Goal: Transaction & Acquisition: Purchase product/service

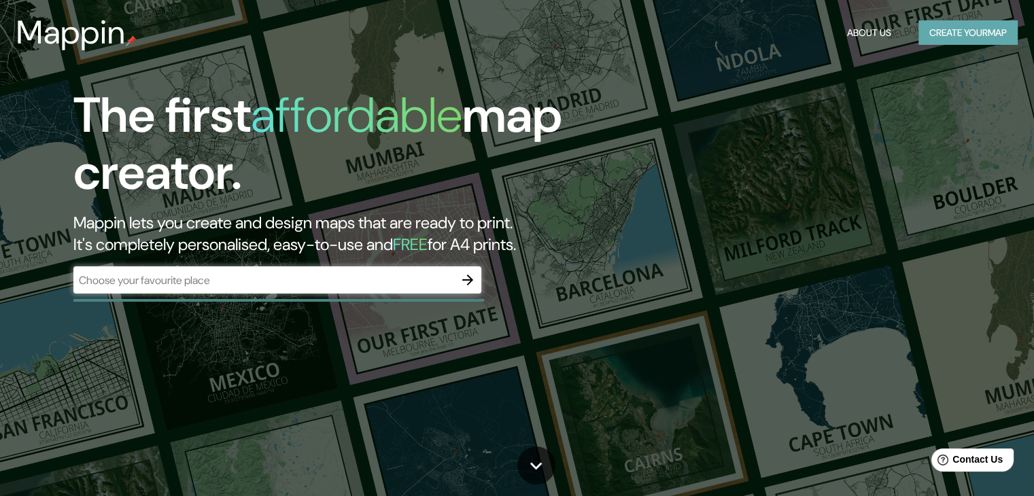
click at [946, 35] on button "Create your map" at bounding box center [967, 32] width 99 height 25
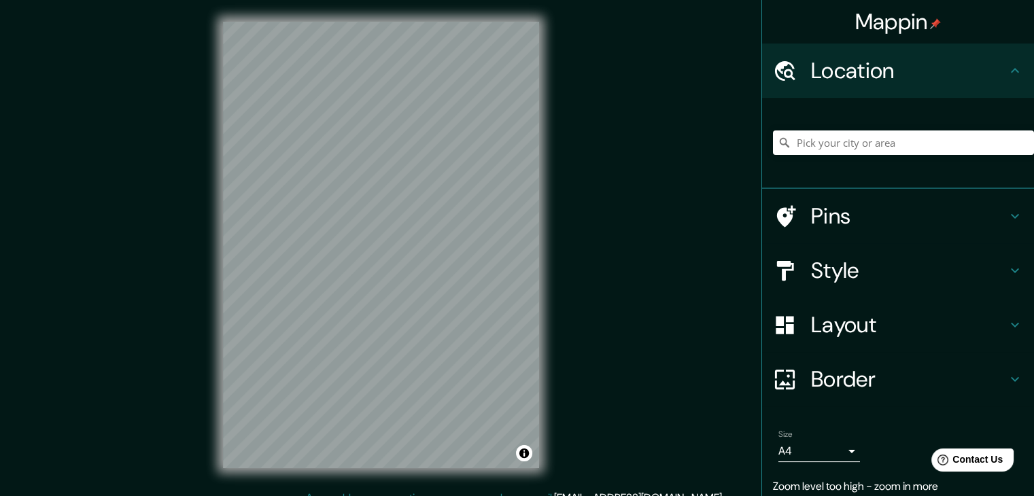
click at [614, 126] on div "Mappin Location Pins Style Layout Border Choose a border. Hint : you can make l…" at bounding box center [517, 256] width 1034 height 512
click at [827, 147] on input "Pick your city or area" at bounding box center [903, 143] width 261 height 24
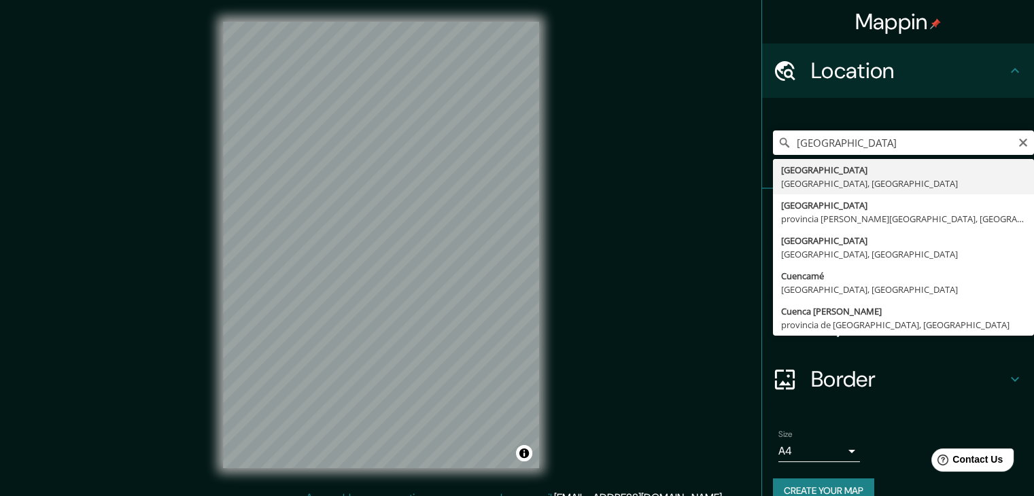
type input "[GEOGRAPHIC_DATA], [GEOGRAPHIC_DATA], [GEOGRAPHIC_DATA]"
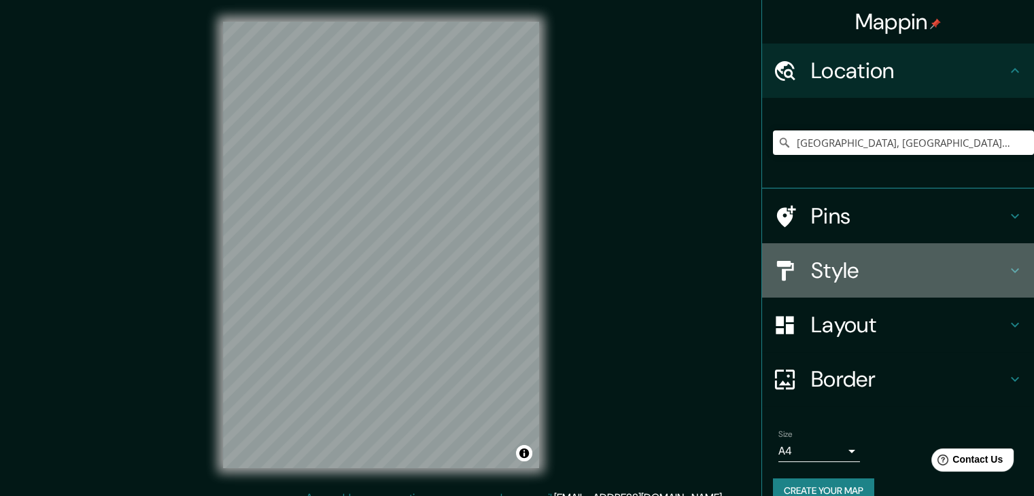
click at [874, 293] on div "Style" at bounding box center [898, 270] width 272 height 54
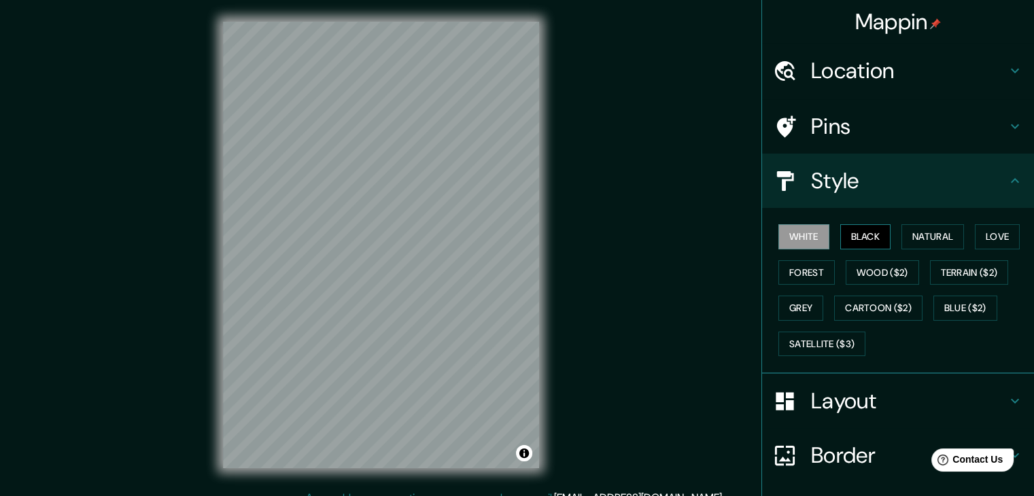
click at [851, 237] on button "Black" at bounding box center [865, 236] width 51 height 25
click at [789, 232] on button "White" at bounding box center [803, 236] width 51 height 25
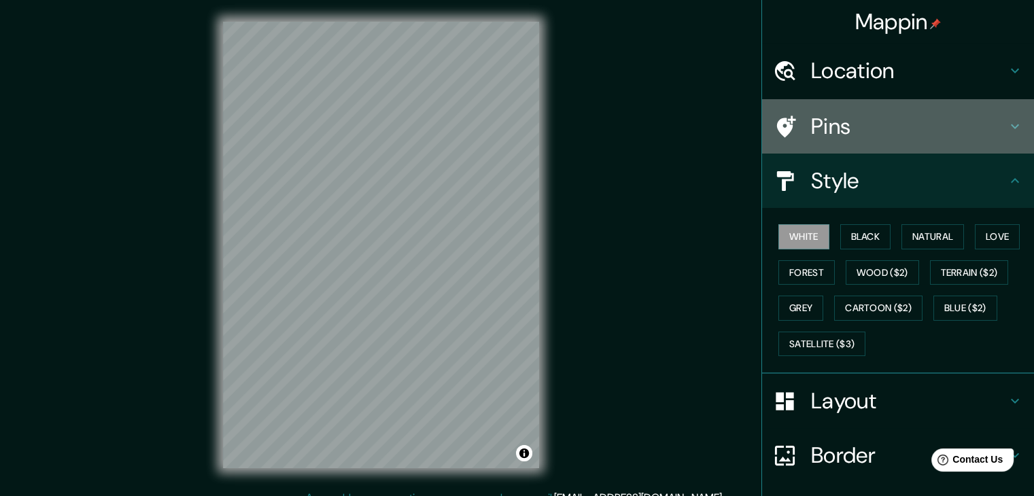
click at [861, 131] on h4 "Pins" at bounding box center [909, 126] width 196 height 27
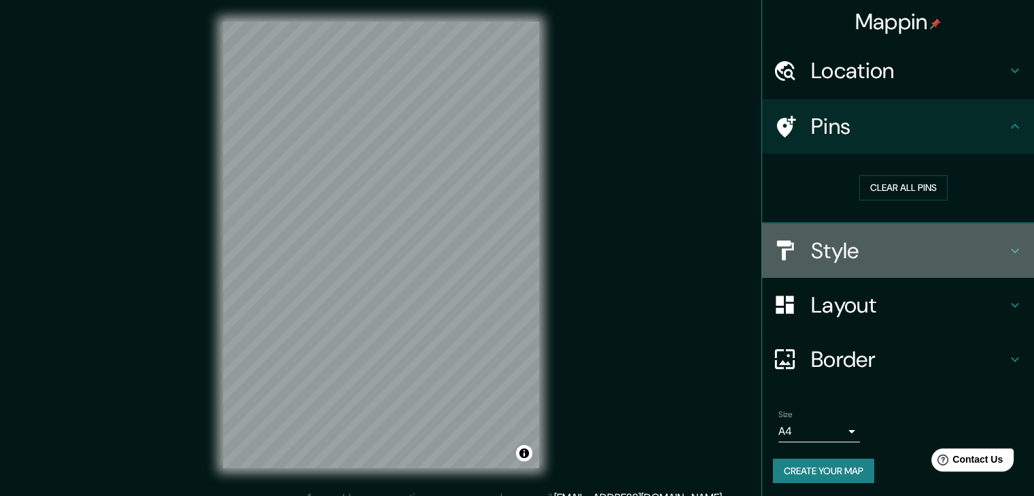
click at [821, 248] on h4 "Style" at bounding box center [909, 250] width 196 height 27
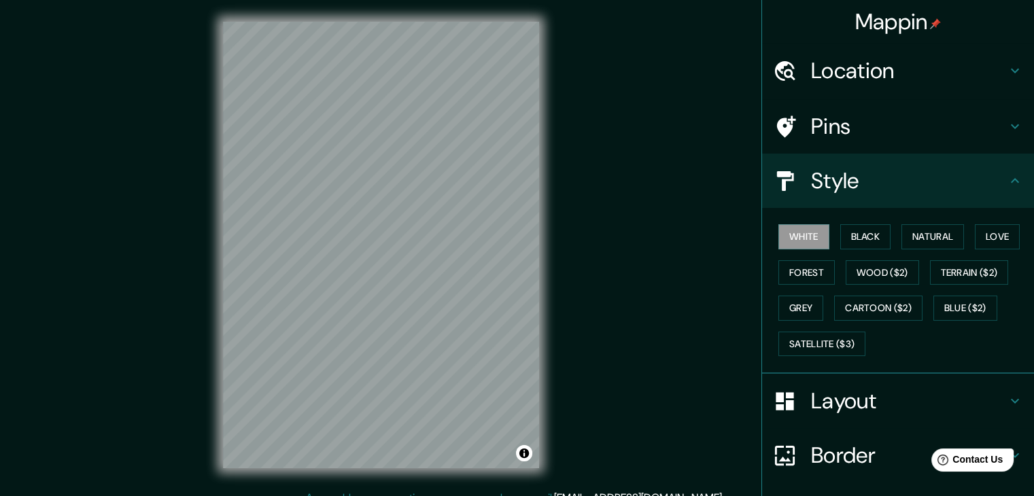
click at [848, 406] on h4 "Layout" at bounding box center [909, 400] width 196 height 27
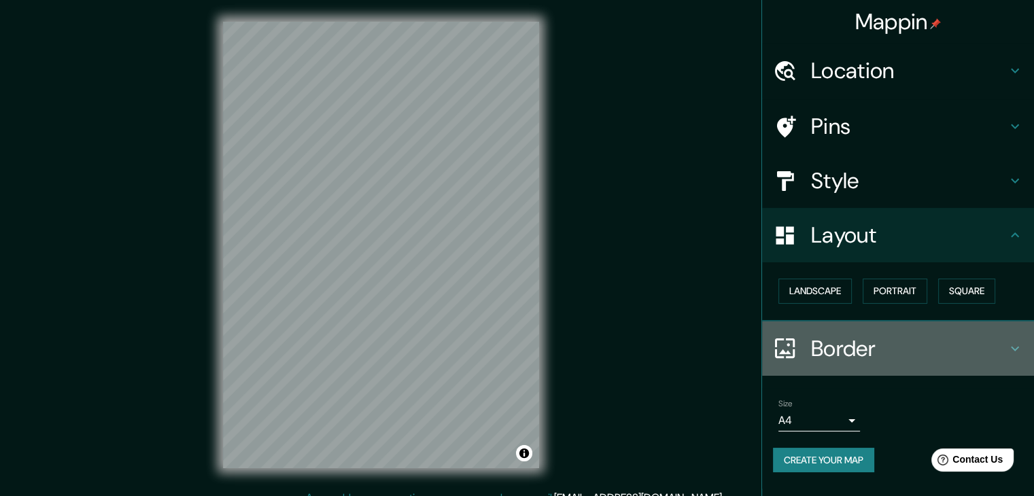
click at [851, 349] on h4 "Border" at bounding box center [909, 348] width 196 height 27
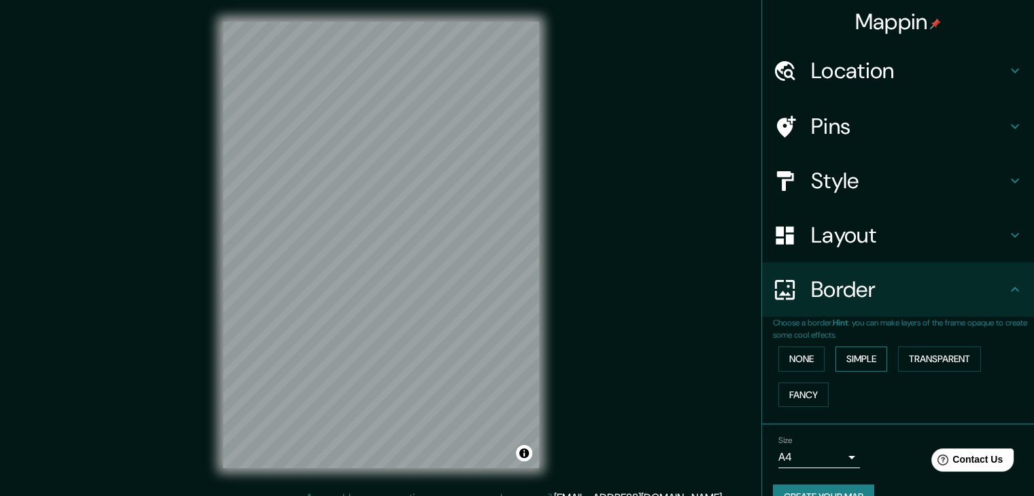
click at [859, 360] on button "Simple" at bounding box center [861, 359] width 52 height 25
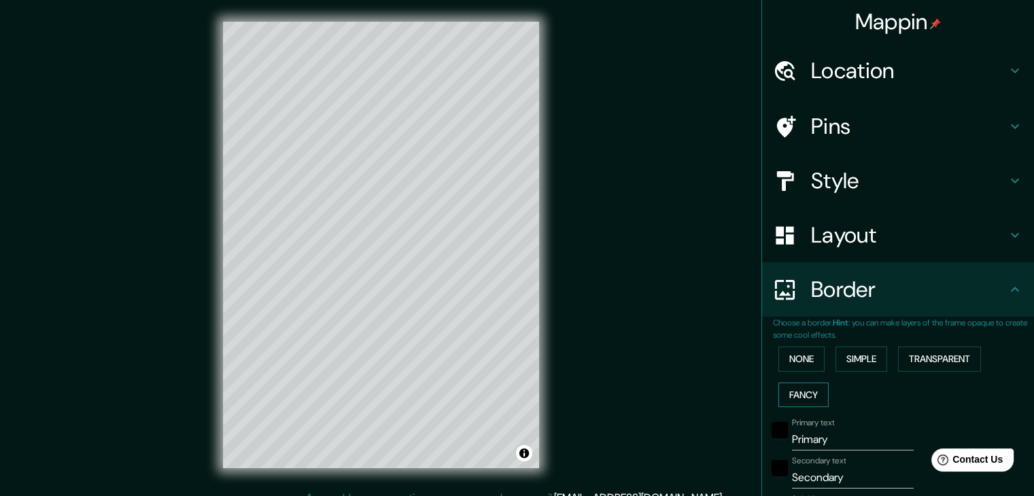
click at [799, 387] on button "Fancy" at bounding box center [803, 395] width 50 height 25
click at [797, 364] on button "None" at bounding box center [801, 359] width 46 height 25
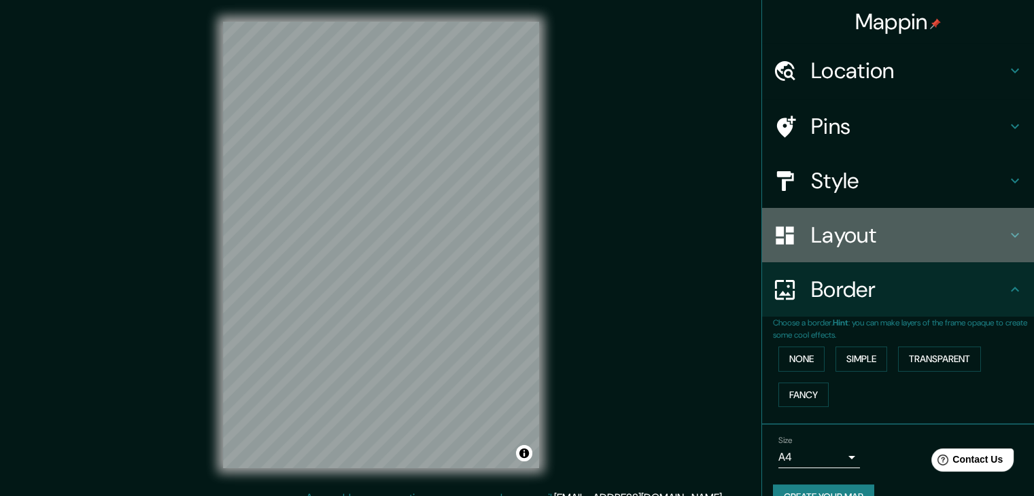
click at [824, 249] on div "Layout" at bounding box center [898, 235] width 272 height 54
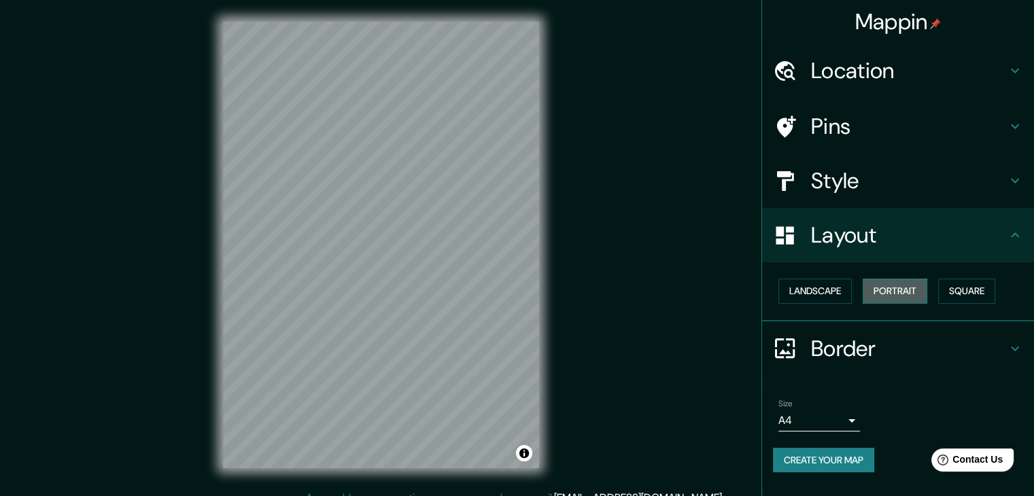
click at [901, 288] on button "Portrait" at bounding box center [895, 291] width 65 height 25
click at [810, 295] on button "Landscape" at bounding box center [814, 291] width 73 height 25
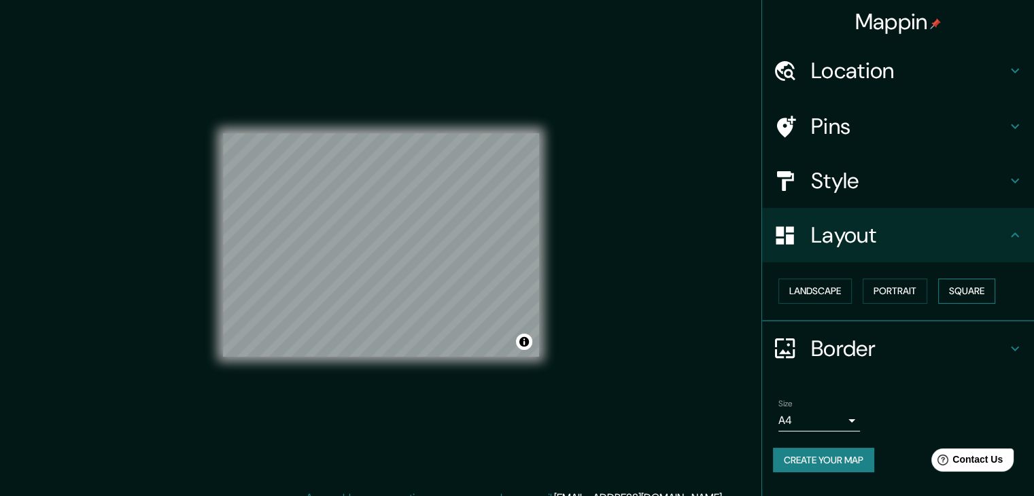
click at [970, 296] on button "Square" at bounding box center [966, 291] width 57 height 25
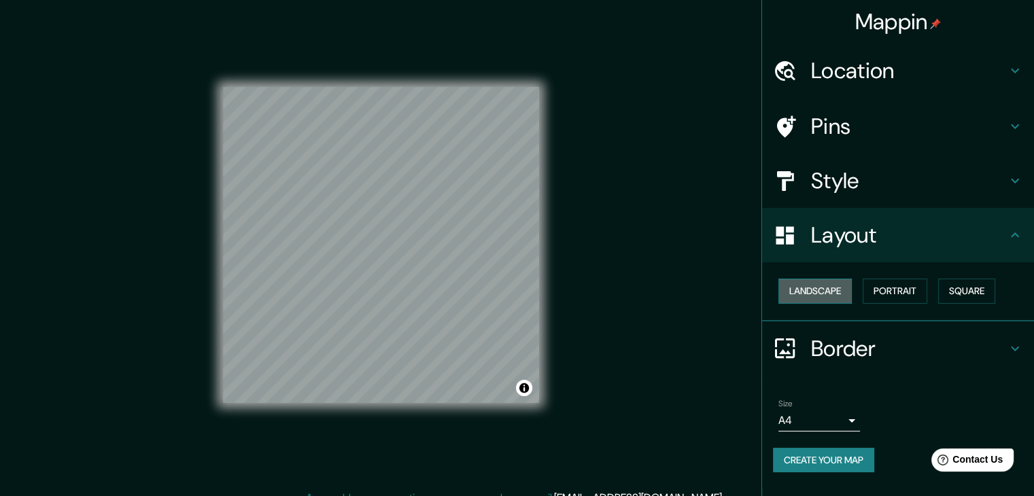
click at [824, 289] on button "Landscape" at bounding box center [814, 291] width 73 height 25
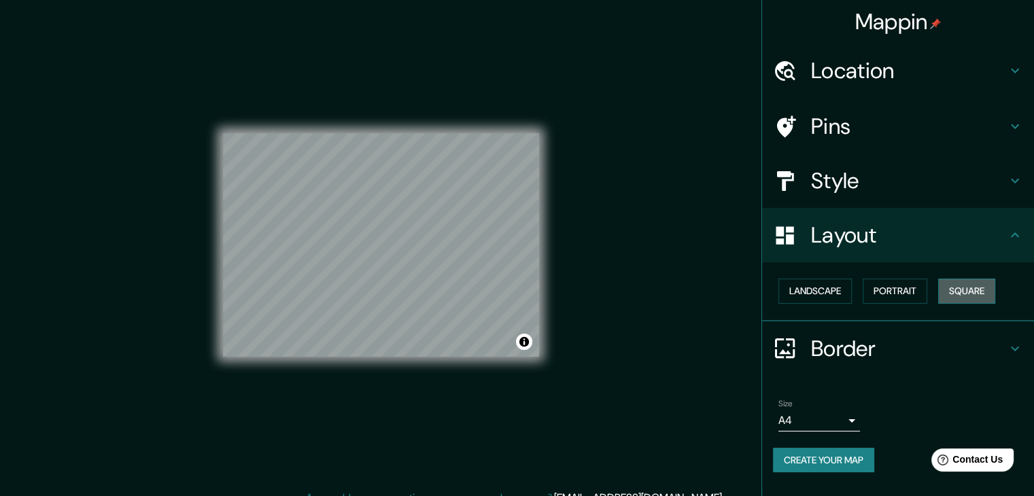
click at [961, 286] on button "Square" at bounding box center [966, 291] width 57 height 25
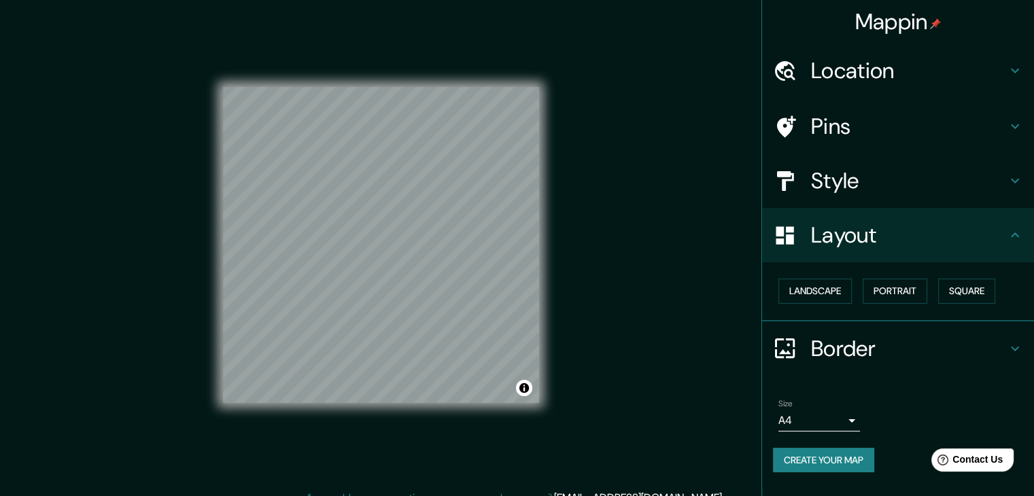
click at [973, 137] on h4 "Pins" at bounding box center [909, 126] width 196 height 27
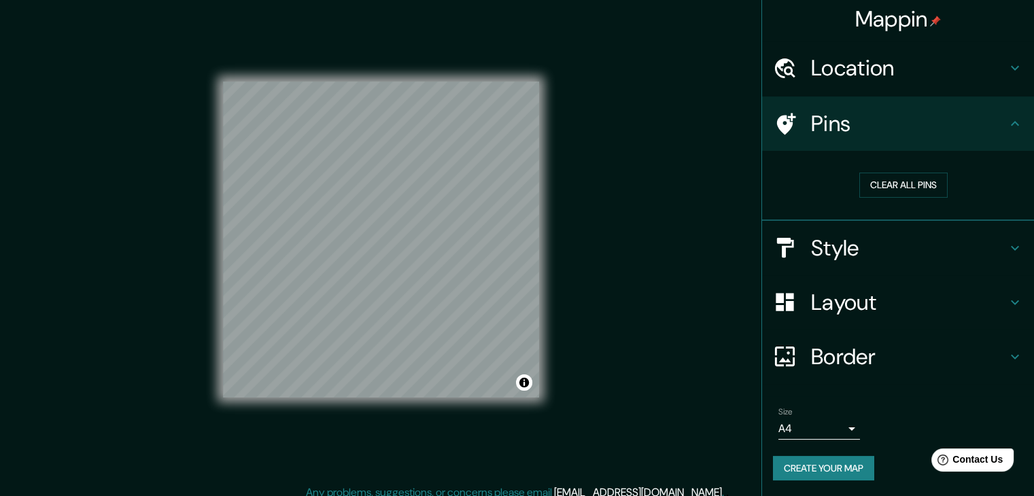
scroll to position [16, 0]
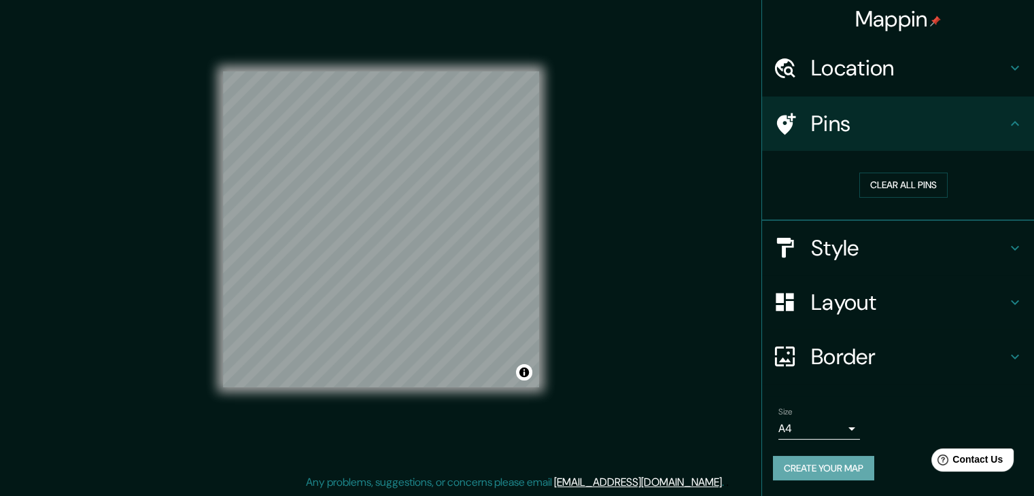
click at [802, 475] on button "Create your map" at bounding box center [823, 468] width 101 height 25
click at [475, 402] on div "© Mapbox © OpenStreetMap Improve this map" at bounding box center [381, 229] width 316 height 447
drag, startPoint x: 644, startPoint y: 167, endPoint x: 621, endPoint y: 186, distance: 29.9
click at [638, 184] on div "Mappin Location [GEOGRAPHIC_DATA], [GEOGRAPHIC_DATA], [GEOGRAPHIC_DATA] Pins Cl…" at bounding box center [517, 240] width 1034 height 512
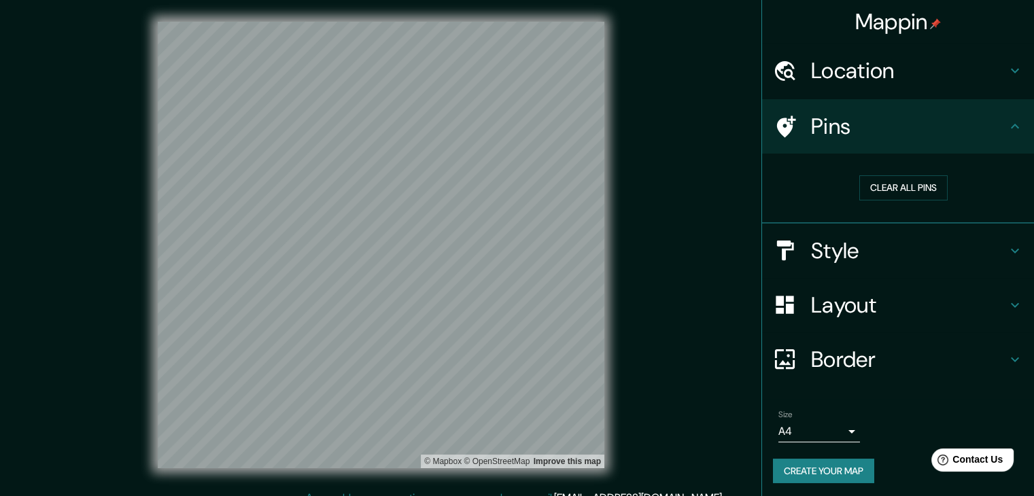
click at [863, 76] on h4 "Location" at bounding box center [909, 70] width 196 height 27
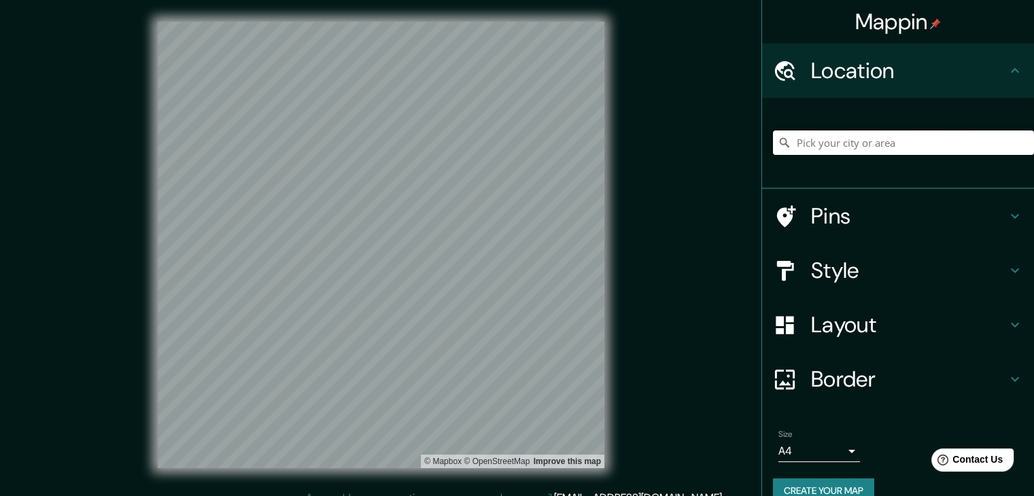
click at [808, 140] on input "Pick your city or area" at bounding box center [903, 143] width 261 height 24
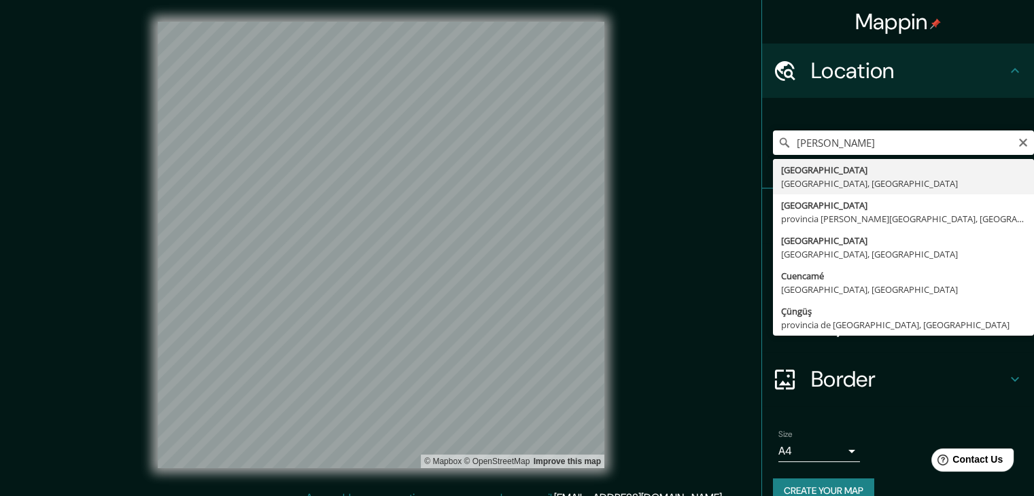
type input "[GEOGRAPHIC_DATA], [GEOGRAPHIC_DATA], [GEOGRAPHIC_DATA]"
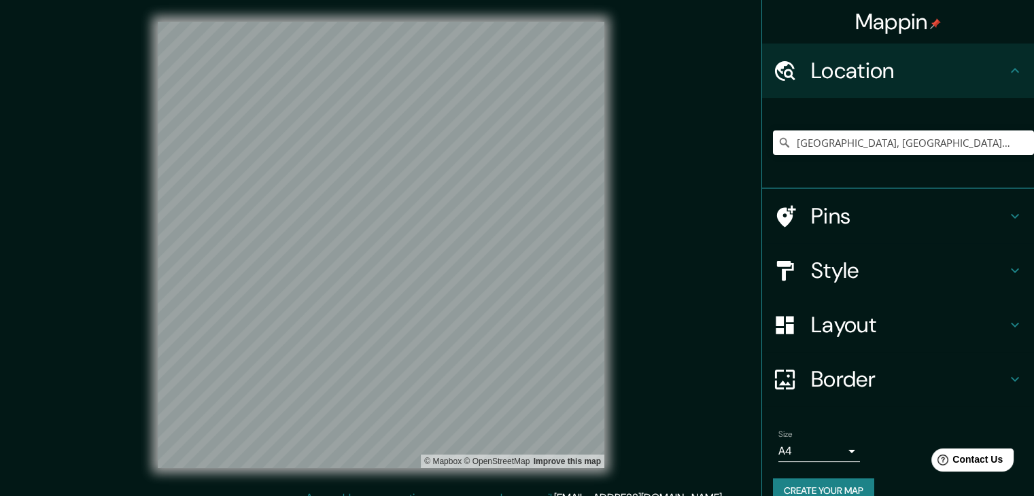
click at [811, 490] on button "Create your map" at bounding box center [823, 491] width 101 height 25
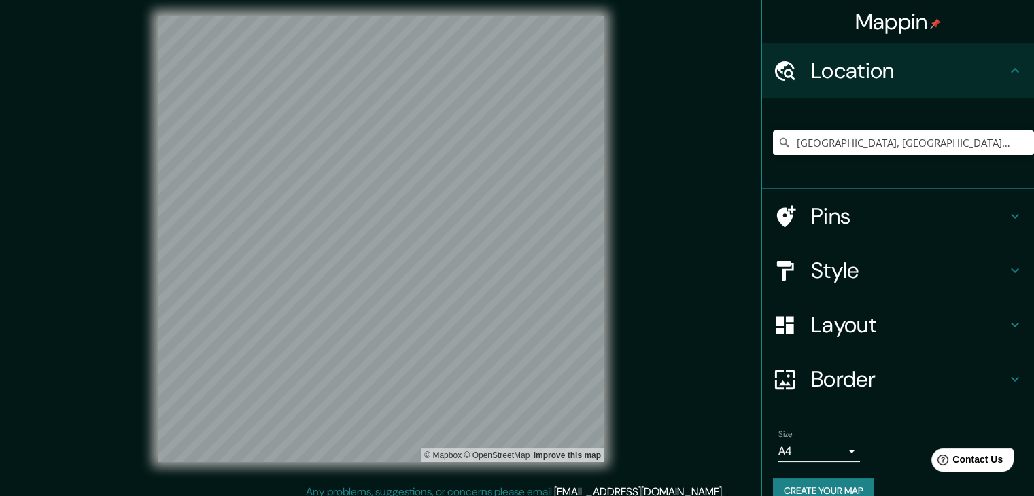
scroll to position [12, 0]
